Goal: Use online tool/utility: Utilize a website feature to perform a specific function

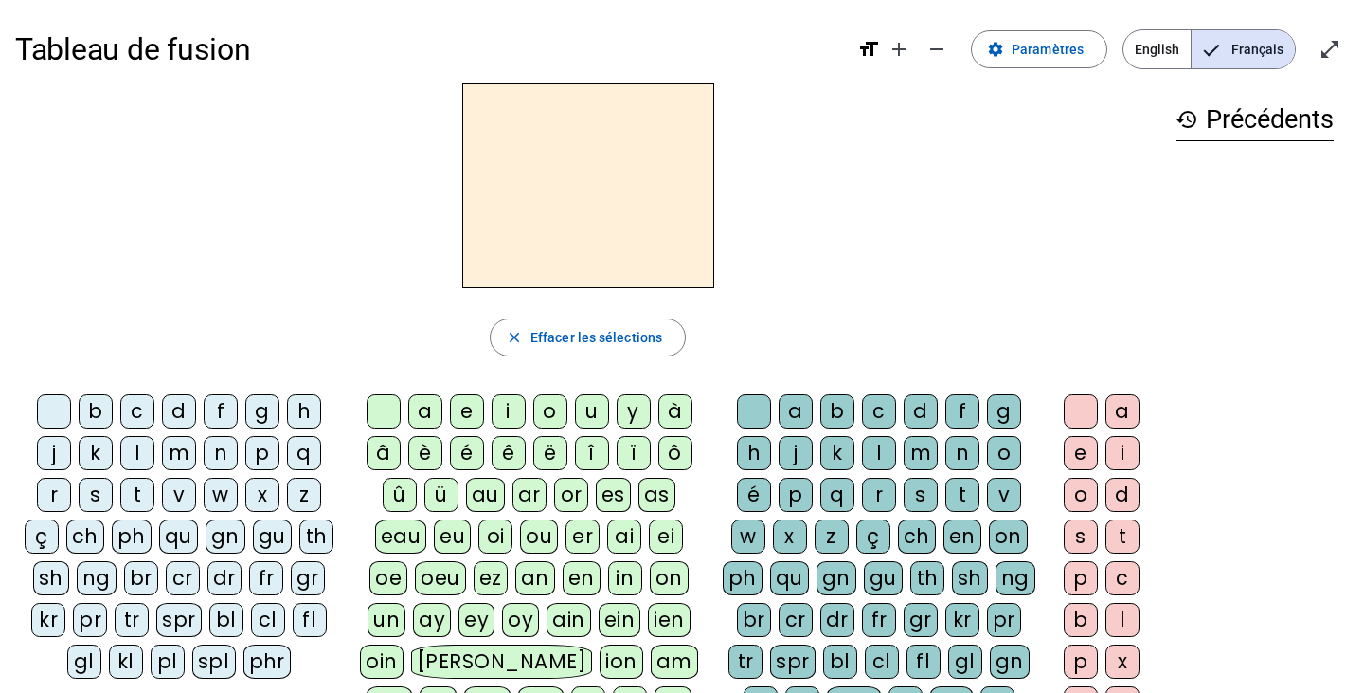
drag, startPoint x: 1349, startPoint y: 675, endPoint x: 1606, endPoint y: 744, distance: 265.7
click at [1363, 692] on html "Tableau de fusion format_size add remove settings Paramètres English Français o…" at bounding box center [682, 346] width 1364 height 693
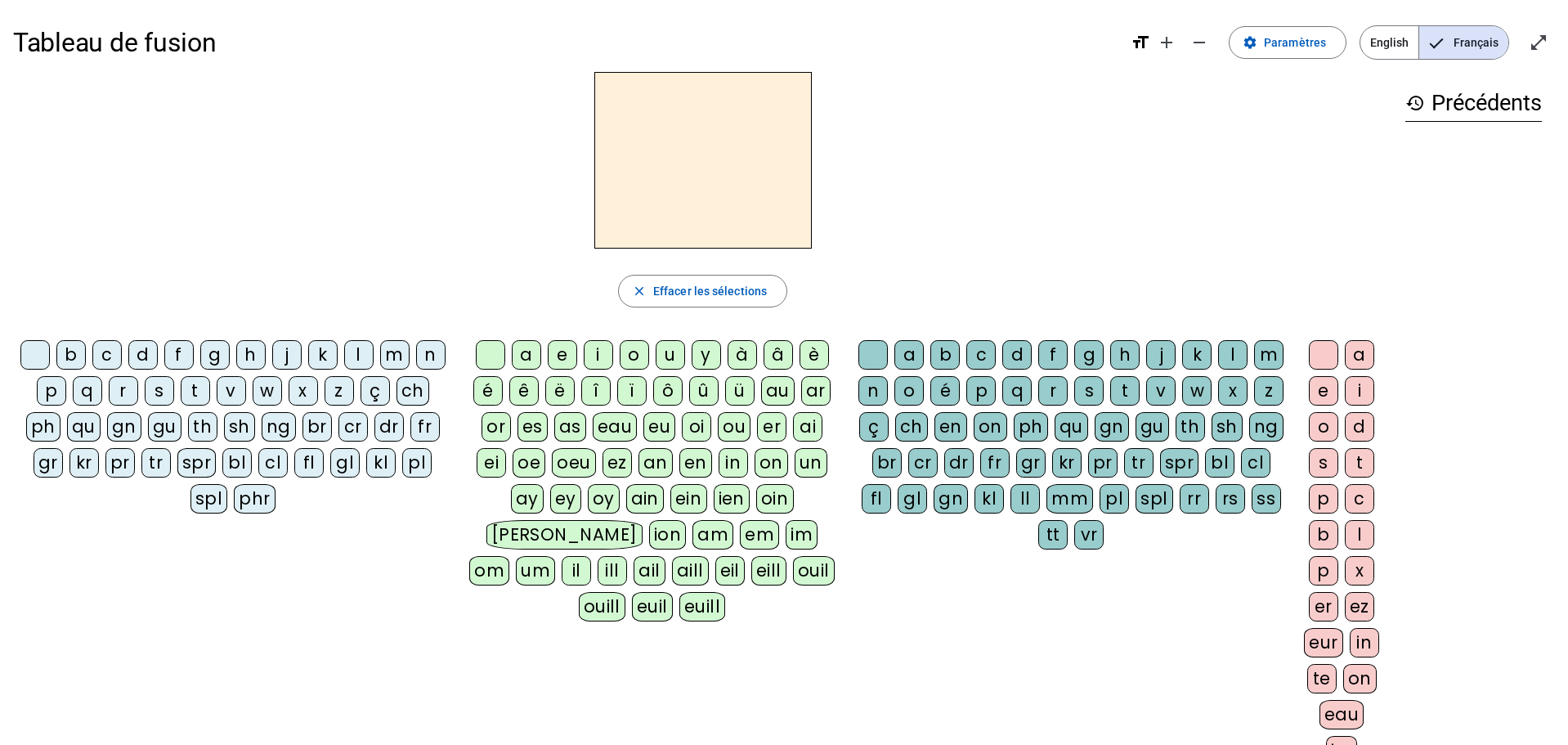
click at [88, 389] on div "q" at bounding box center [87, 391] width 29 height 29
click at [672, 354] on div "u" at bounding box center [671, 355] width 29 height 29
click at [569, 349] on div "e" at bounding box center [563, 355] width 29 height 29
click at [663, 360] on div "u" at bounding box center [671, 355] width 29 height 29
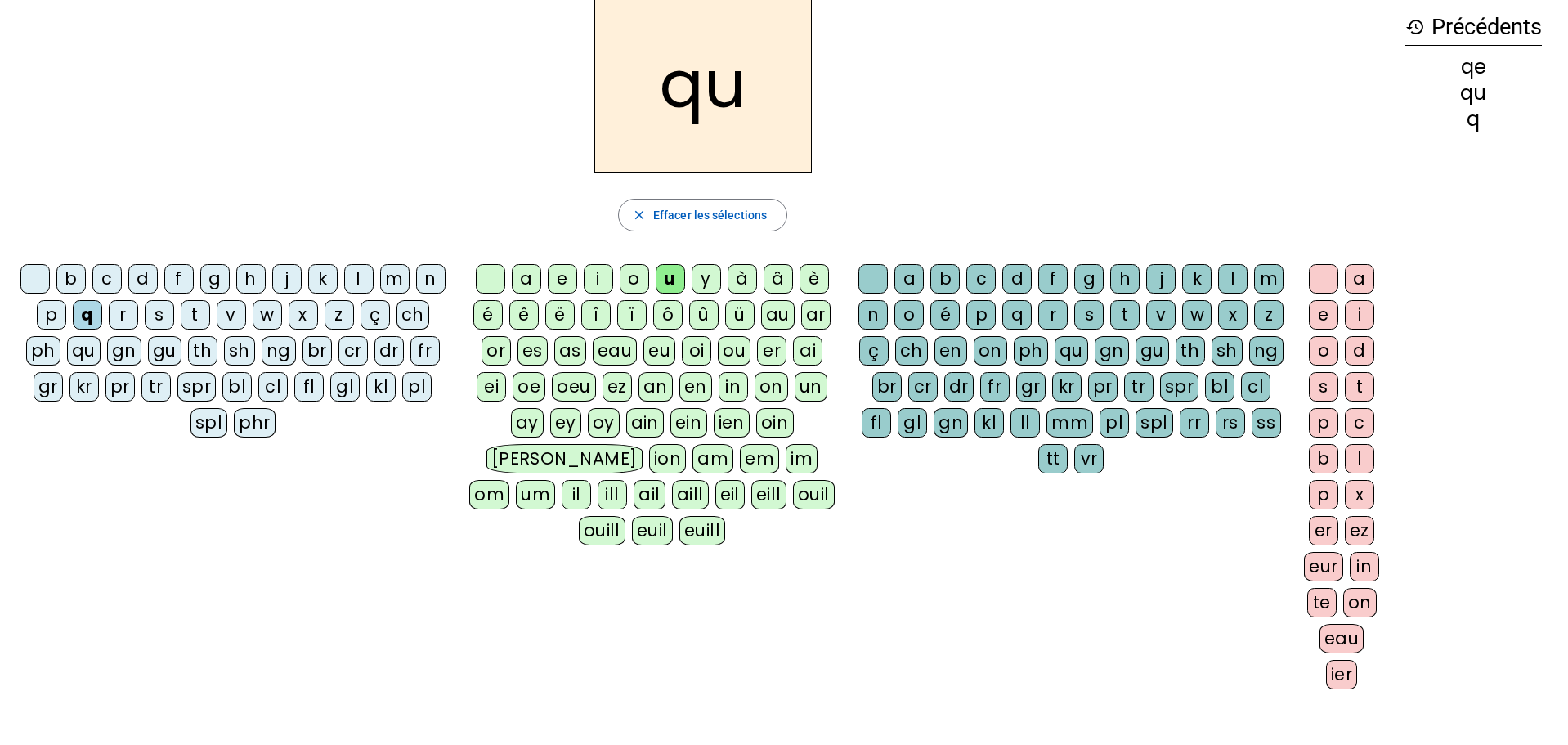
scroll to position [77, 0]
click at [696, 352] on div "oi" at bounding box center [696, 350] width 29 height 29
click at [806, 349] on div "ai" at bounding box center [808, 350] width 29 height 29
click at [491, 383] on div "ei" at bounding box center [491, 386] width 29 height 29
click at [664, 284] on div "u" at bounding box center [671, 278] width 29 height 29
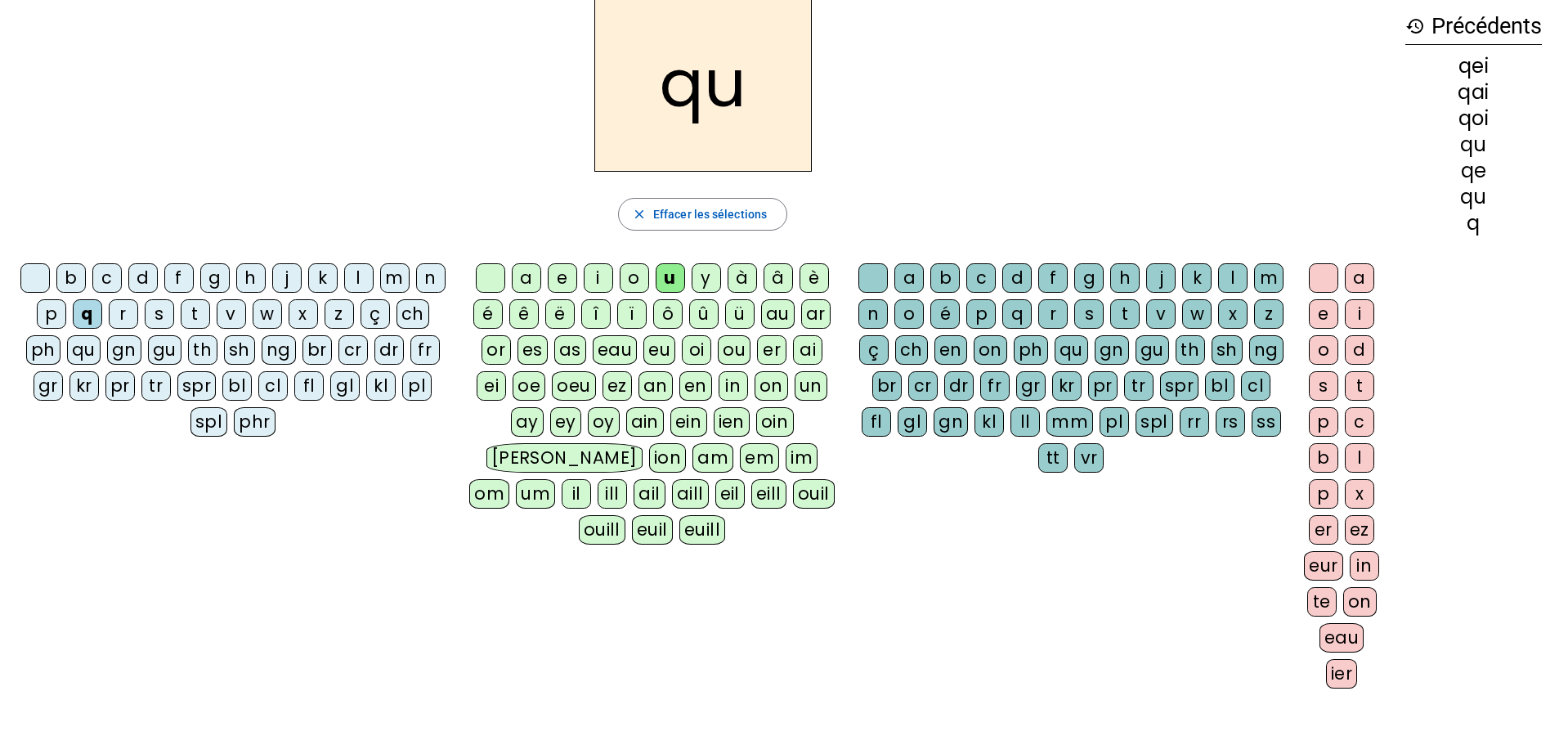
click at [1176, 298] on letter-bubble "a" at bounding box center [1363, 281] width 36 height 36
click at [1176, 319] on div "i" at bounding box center [1359, 314] width 29 height 29
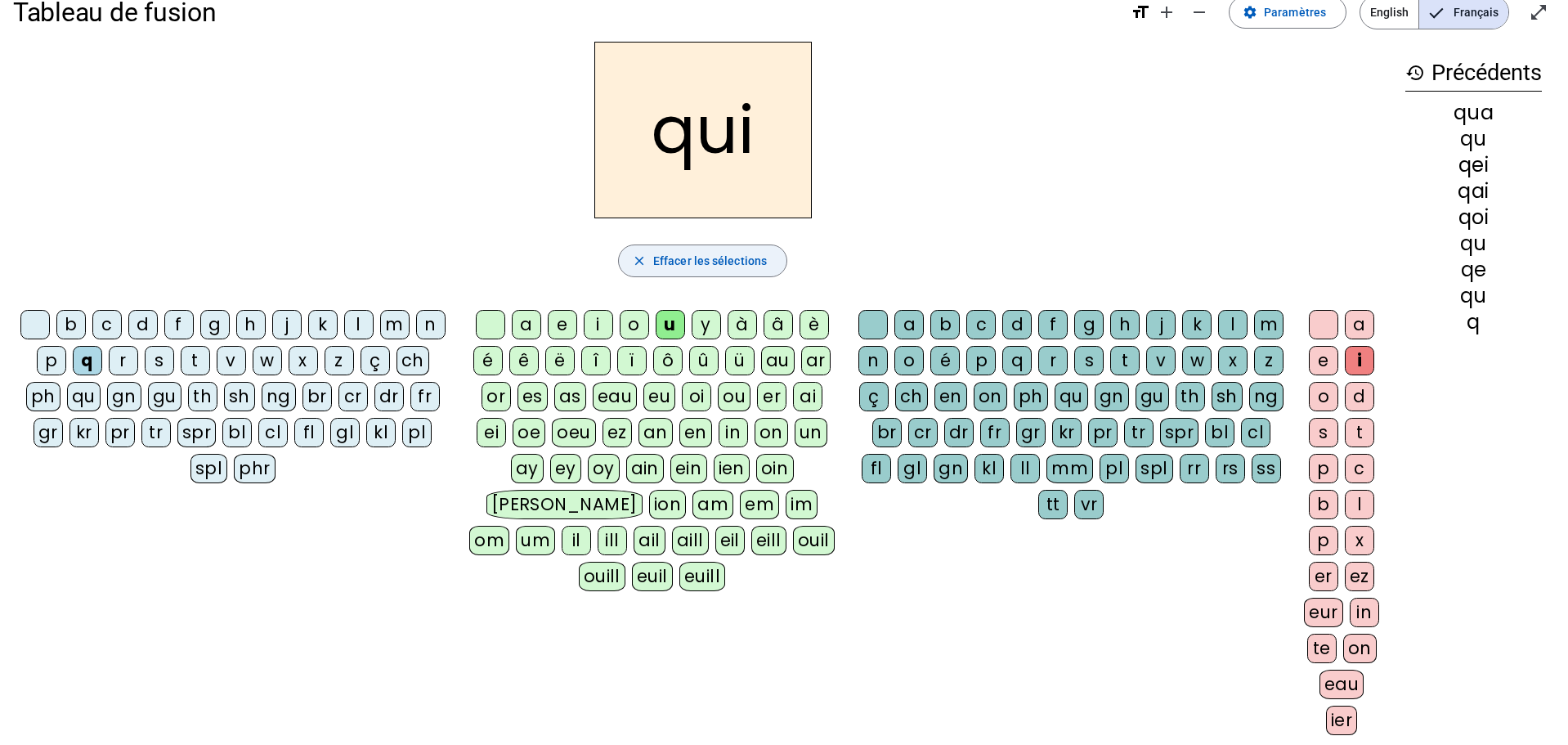
scroll to position [26, 0]
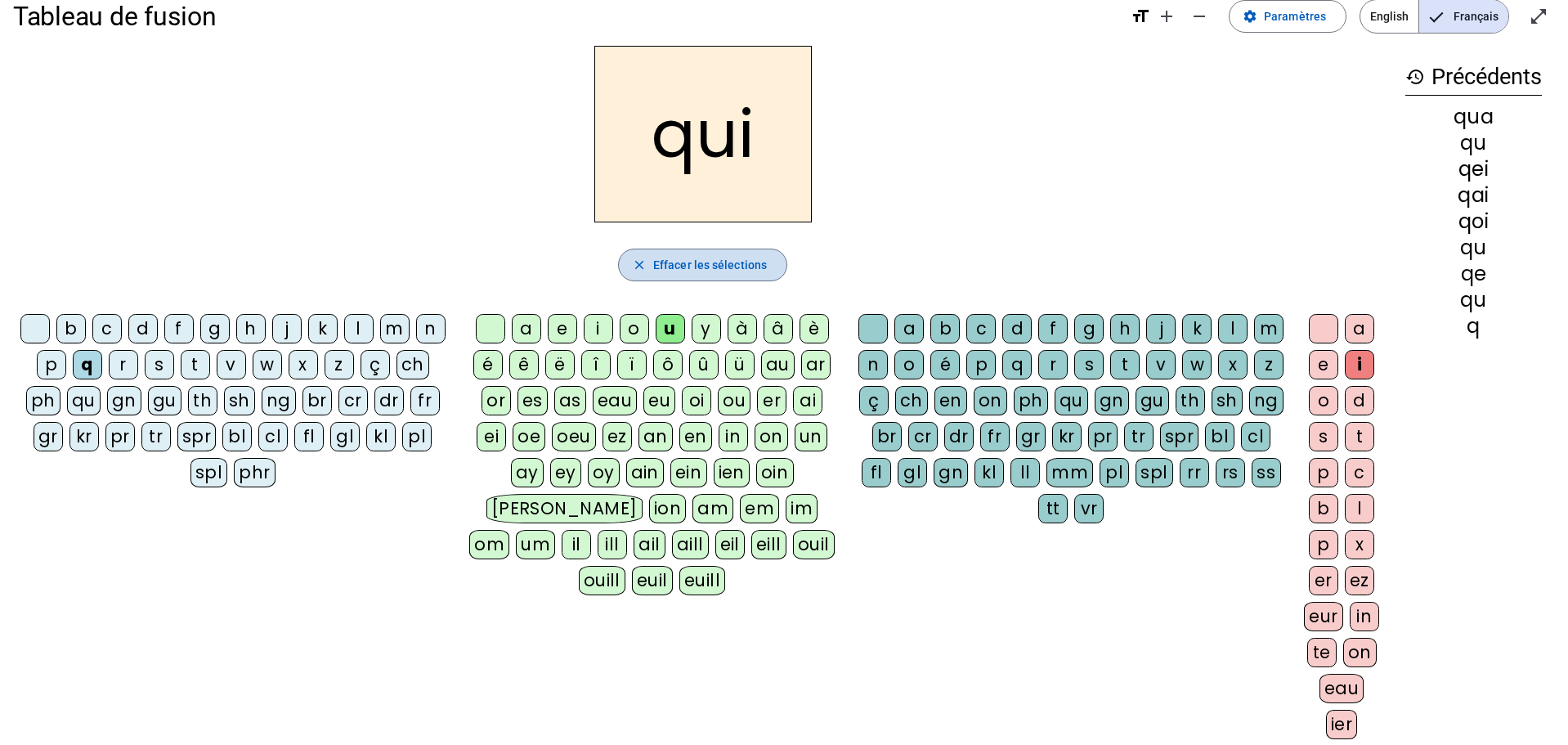
click at [692, 265] on span "Effacer les sélections" at bounding box center [710, 265] width 114 height 20
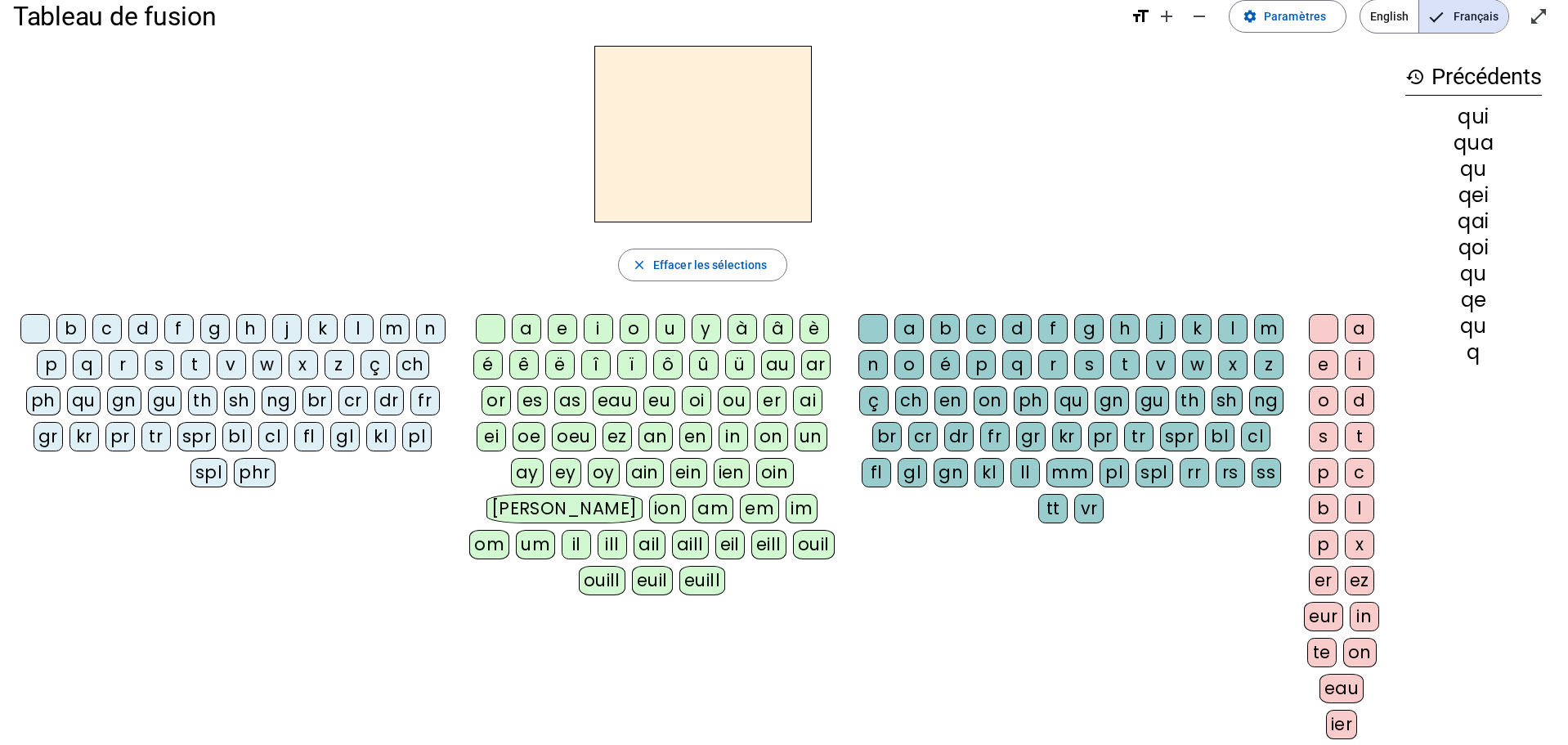
click at [110, 326] on div "c" at bounding box center [107, 329] width 29 height 29
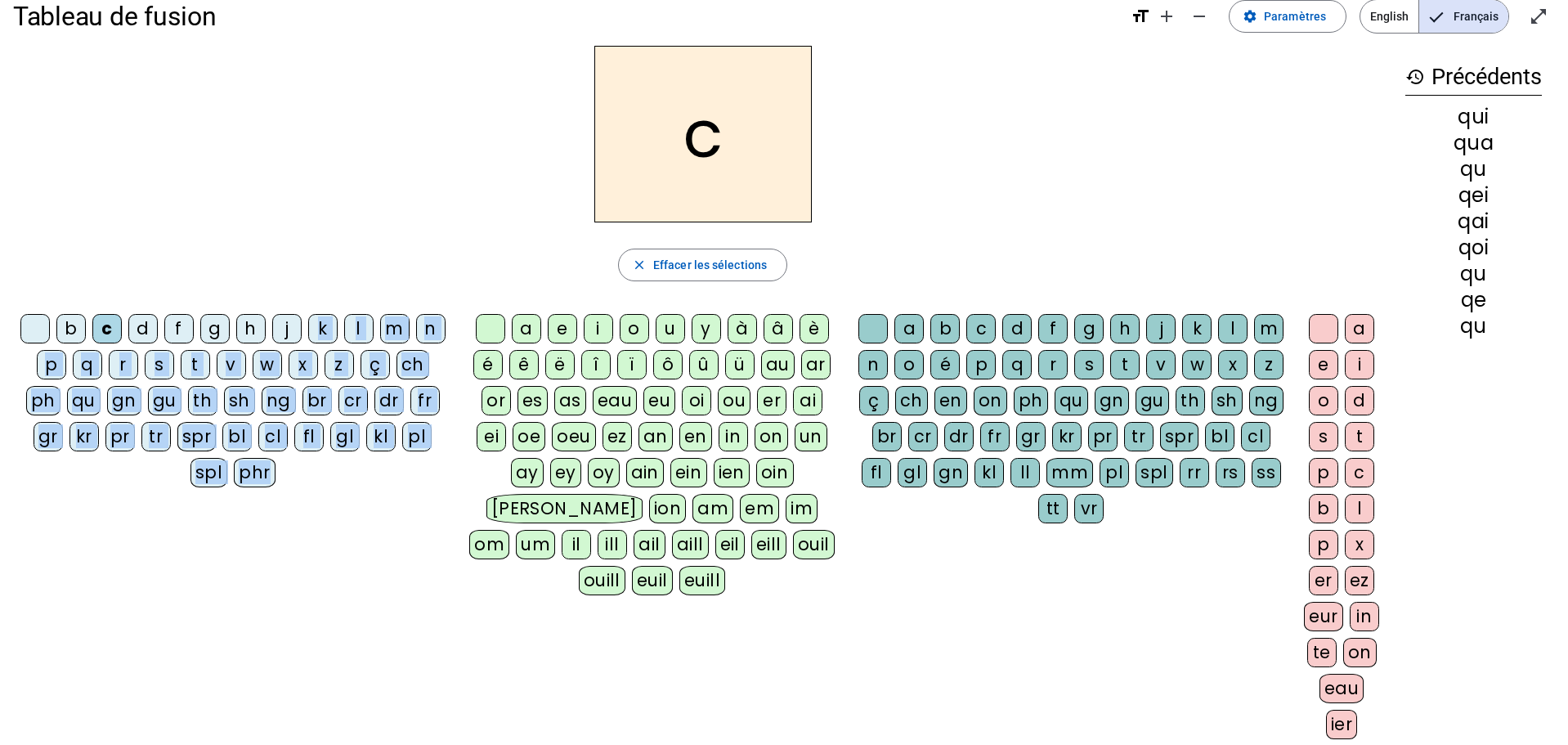
drag, startPoint x: 507, startPoint y: 287, endPoint x: 296, endPoint y: 280, distance: 211.1
click at [298, 284] on div "c close Effacer les sélections b c d f g h j k l m n p q r s t v w x z ç ch ph …" at bounding box center [702, 399] width 1379 height 707
click at [165, 357] on div "s" at bounding box center [160, 364] width 29 height 29
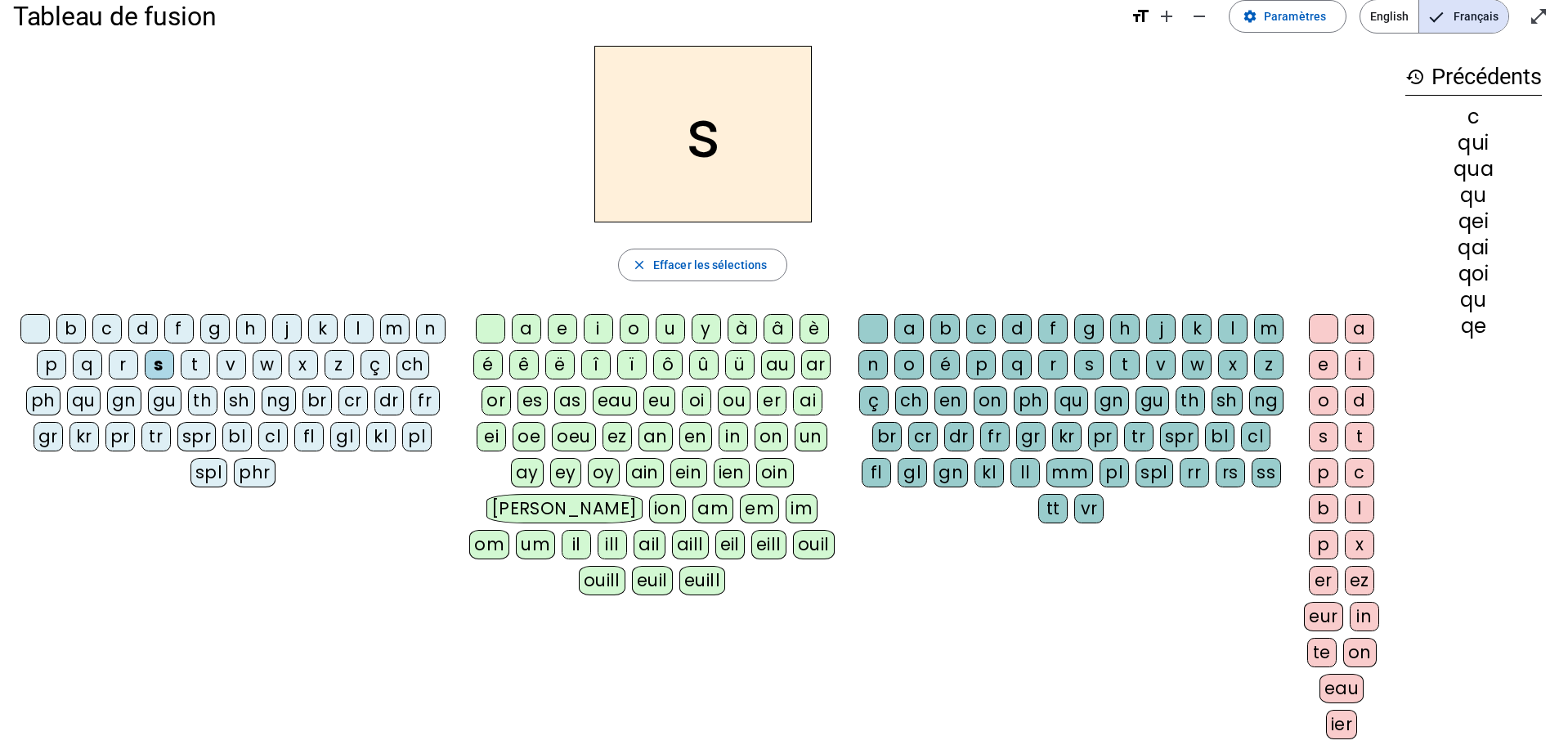
click at [598, 334] on div "i" at bounding box center [598, 329] width 29 height 29
click at [433, 334] on div "n" at bounding box center [431, 329] width 29 height 29
drag, startPoint x: 433, startPoint y: 334, endPoint x: 510, endPoint y: 300, distance: 84.2
click at [440, 317] on div "n" at bounding box center [431, 329] width 29 height 29
click at [563, 334] on div "e" at bounding box center [563, 329] width 29 height 29
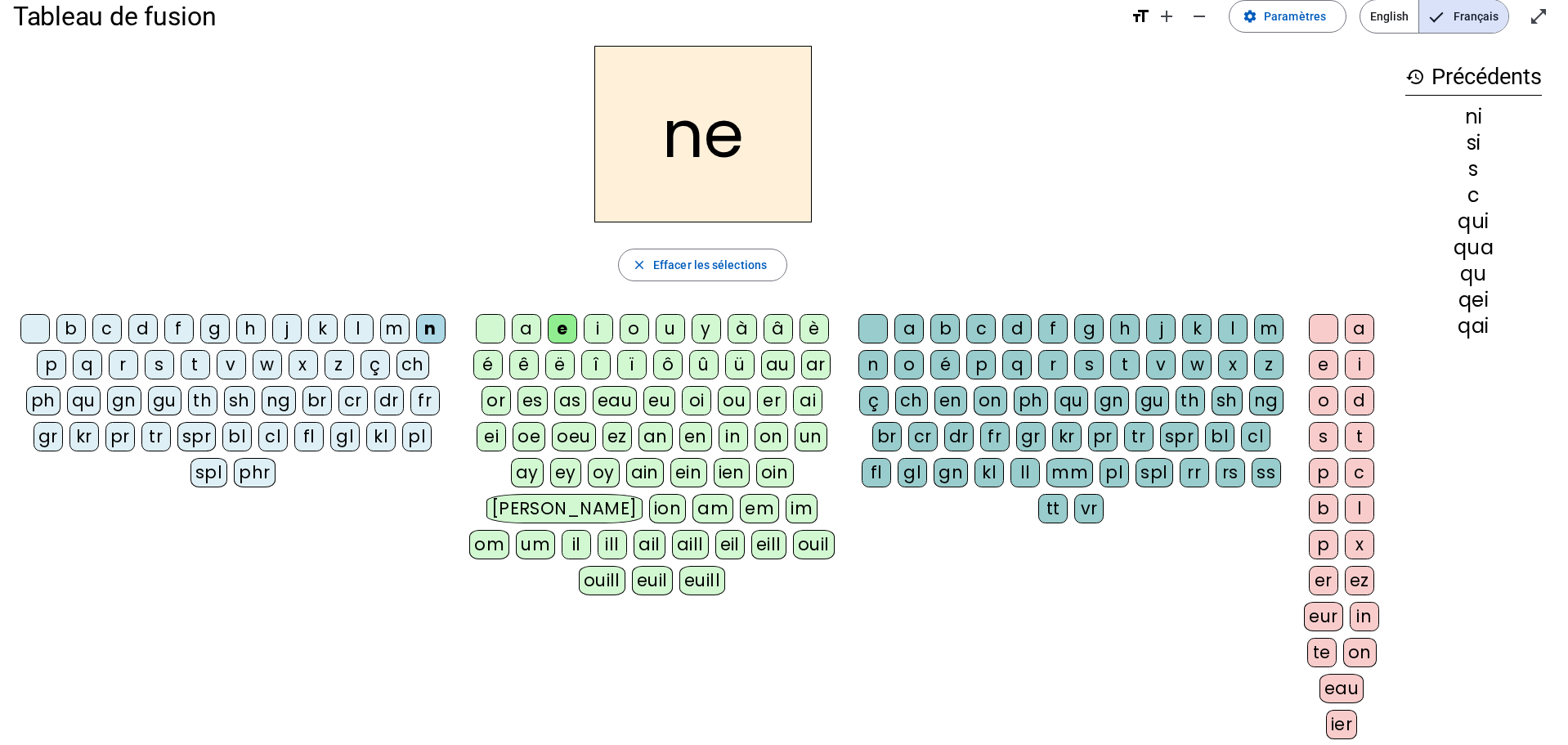
click at [161, 368] on div "s" at bounding box center [160, 364] width 29 height 29
click at [200, 362] on div "t" at bounding box center [195, 364] width 29 height 29
click at [148, 321] on div "d" at bounding box center [143, 329] width 29 height 29
click at [674, 328] on div "u" at bounding box center [671, 329] width 29 height 29
click at [161, 369] on div "s" at bounding box center [160, 364] width 29 height 29
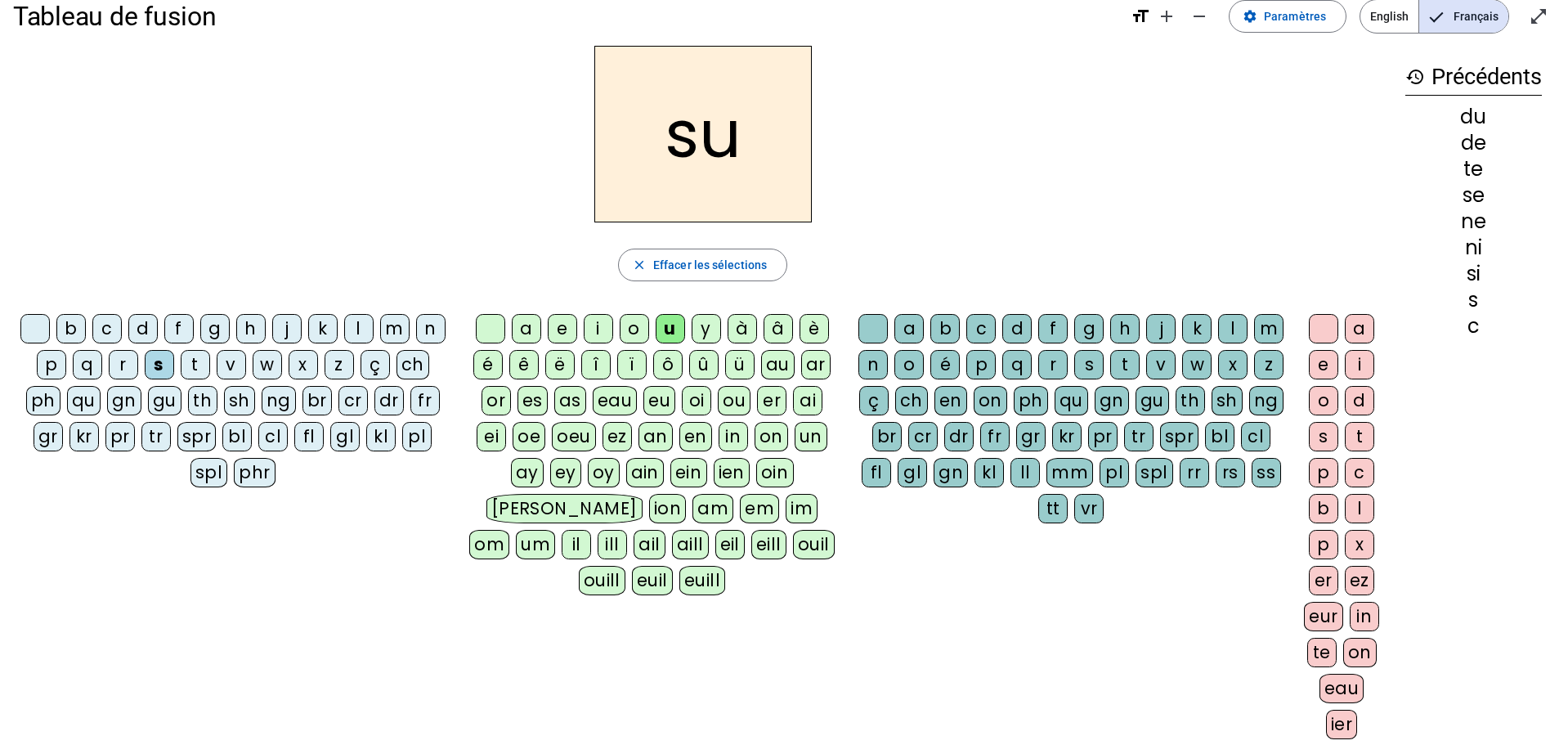
click at [357, 332] on div "l" at bounding box center [359, 329] width 29 height 29
click at [202, 360] on div "t" at bounding box center [195, 364] width 29 height 29
click at [528, 326] on div "a" at bounding box center [526, 329] width 29 height 29
